Goal: Check status: Check status

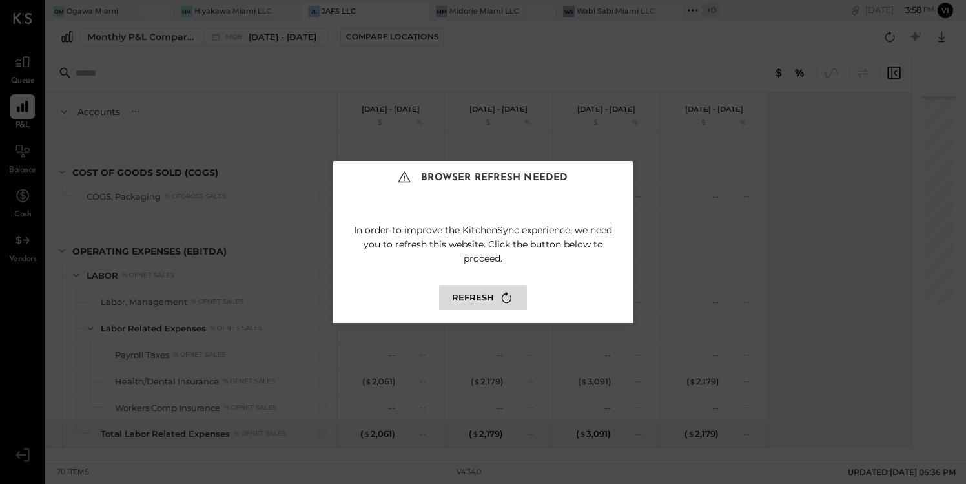
click at [498, 300] on icon at bounding box center [506, 297] width 17 height 17
